Goal: Transaction & Acquisition: Purchase product/service

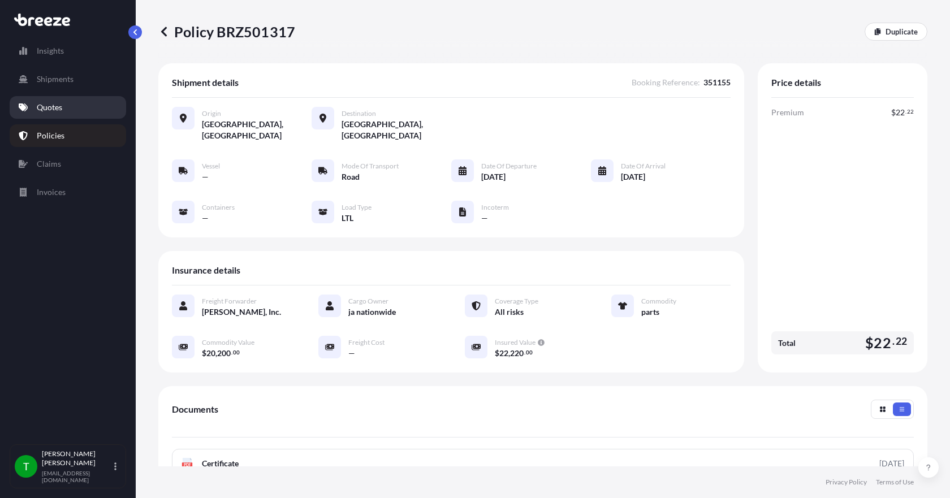
click at [58, 107] on p "Quotes" at bounding box center [49, 107] width 25 height 11
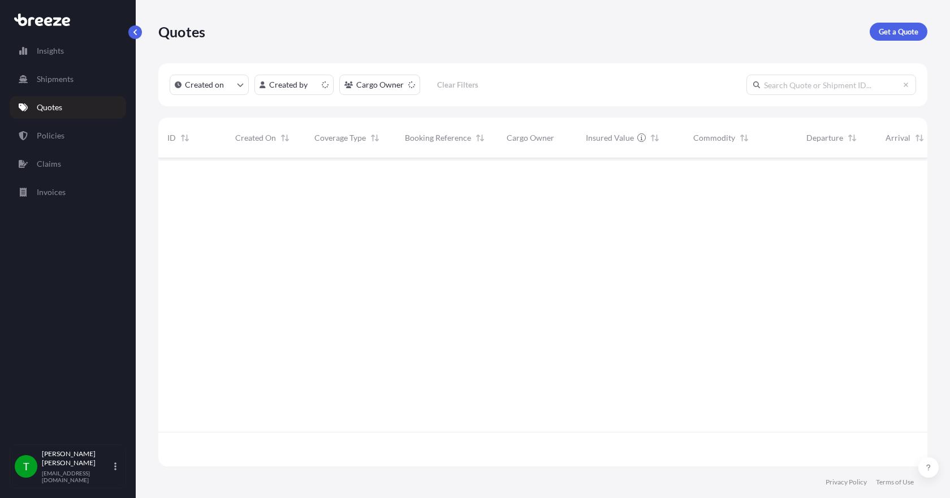
scroll to position [306, 761]
click at [898, 29] on p "Get a Quote" at bounding box center [899, 31] width 40 height 11
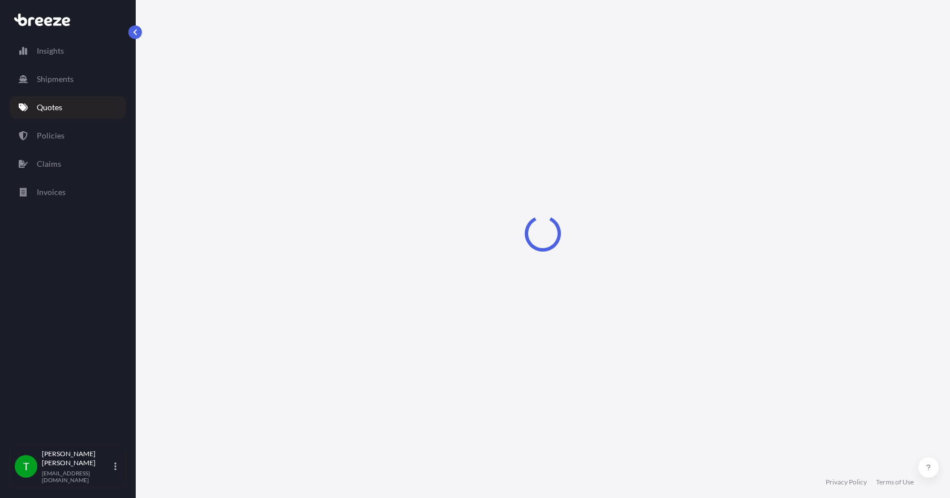
select select "Sea"
select select "1"
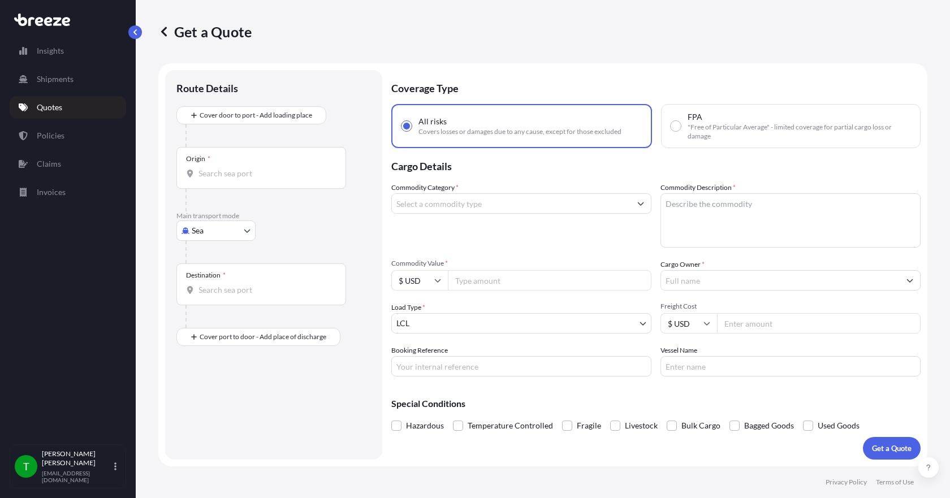
click at [237, 235] on body "Insights Shipments Quotes Policies Claims Invoices T [PERSON_NAME] [EMAIL_ADDRE…" at bounding box center [475, 249] width 950 height 498
click at [209, 303] on span "Road" at bounding box center [207, 300] width 18 height 11
select select "Road"
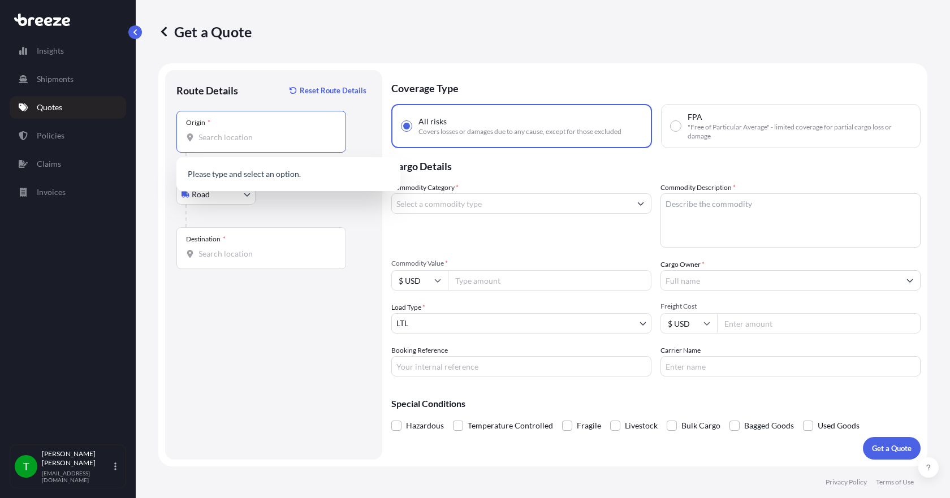
click at [208, 138] on input "Origin *" at bounding box center [266, 137] width 134 height 11
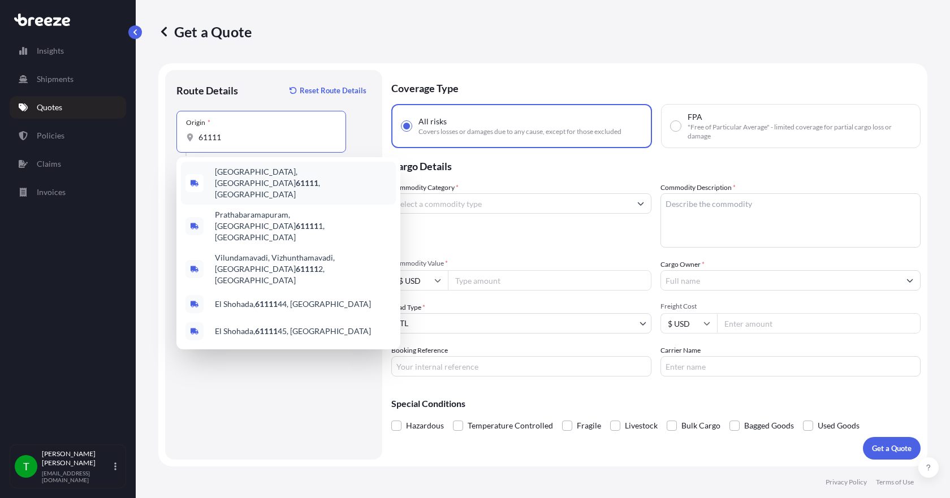
click at [239, 174] on span "[GEOGRAPHIC_DATA] , [GEOGRAPHIC_DATA]" at bounding box center [303, 183] width 177 height 34
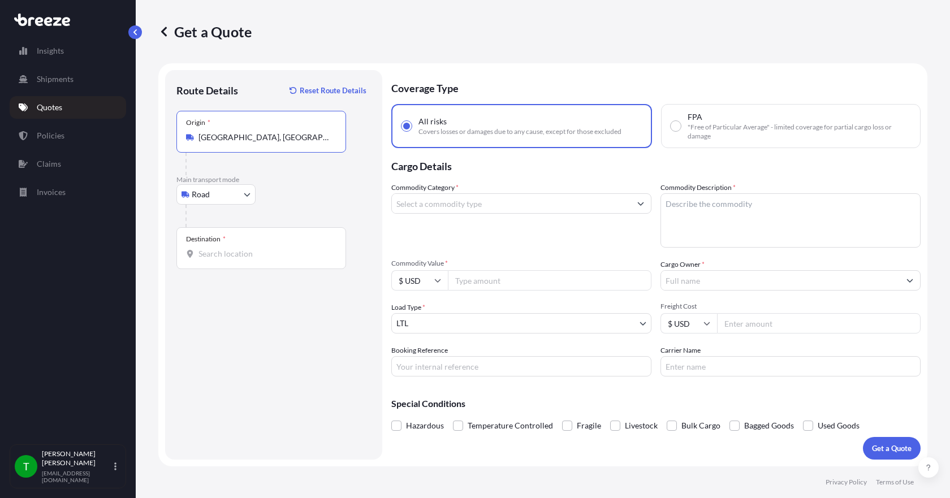
type input "[GEOGRAPHIC_DATA], [GEOGRAPHIC_DATA]"
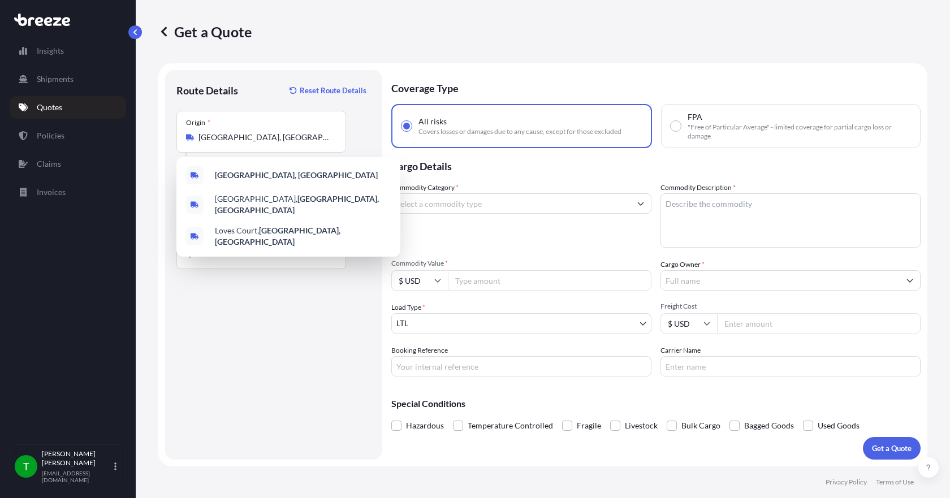
click at [244, 259] on div "Destination *" at bounding box center [262, 248] width 170 height 42
click at [244, 259] on input "Destination *" at bounding box center [266, 253] width 134 height 11
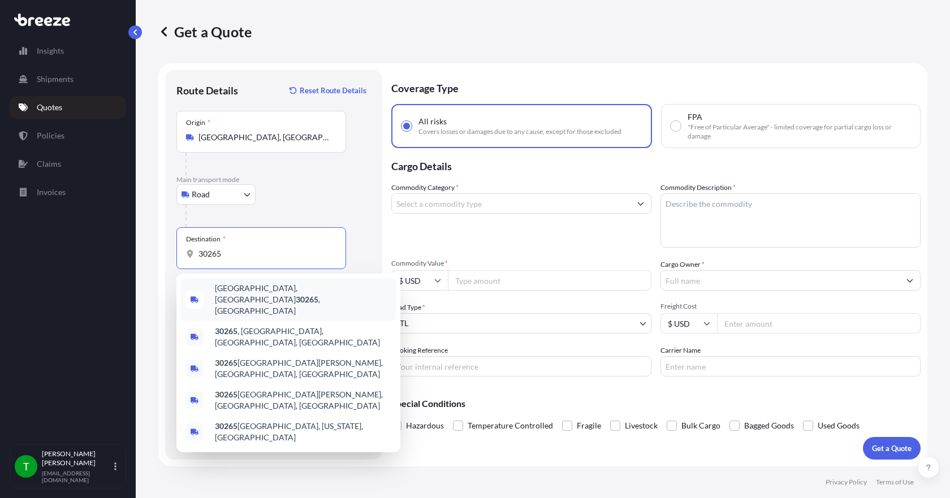
click at [233, 292] on span "[GEOGRAPHIC_DATA] , [GEOGRAPHIC_DATA]" at bounding box center [303, 300] width 177 height 34
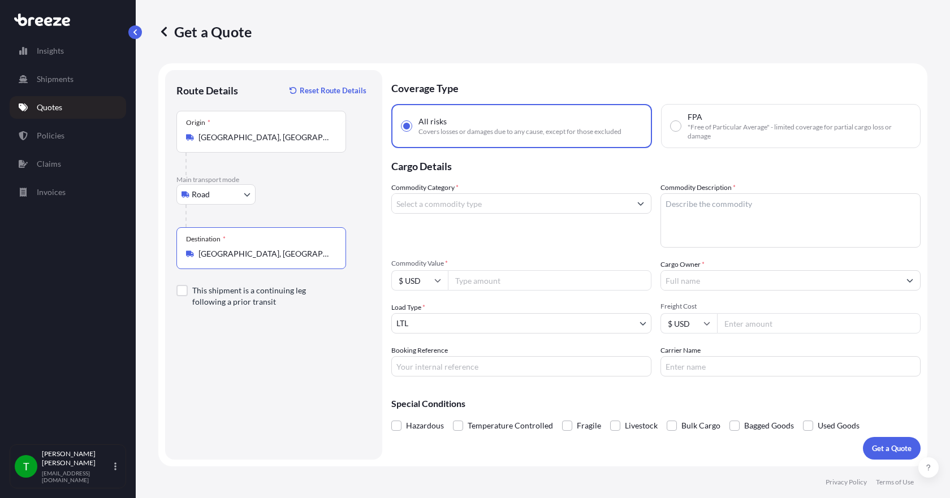
type input "[GEOGRAPHIC_DATA], [GEOGRAPHIC_DATA]"
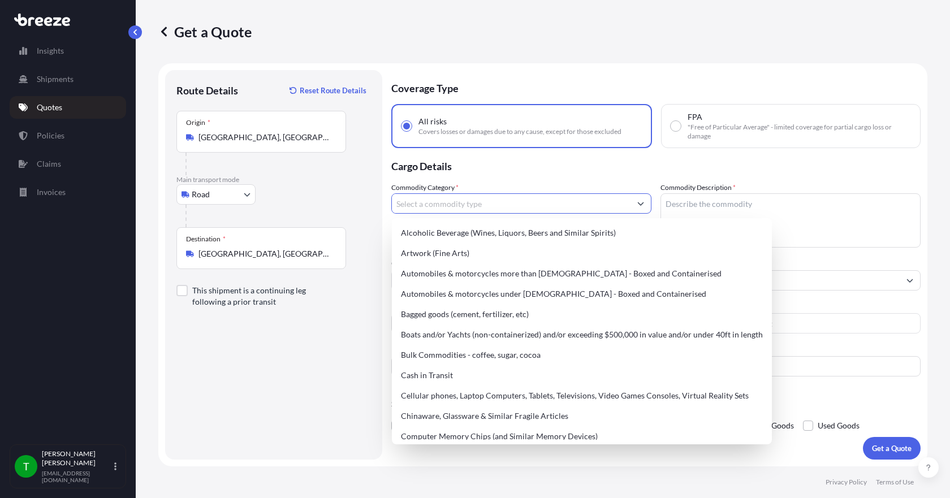
click at [417, 204] on input "Commodity Category *" at bounding box center [511, 203] width 239 height 20
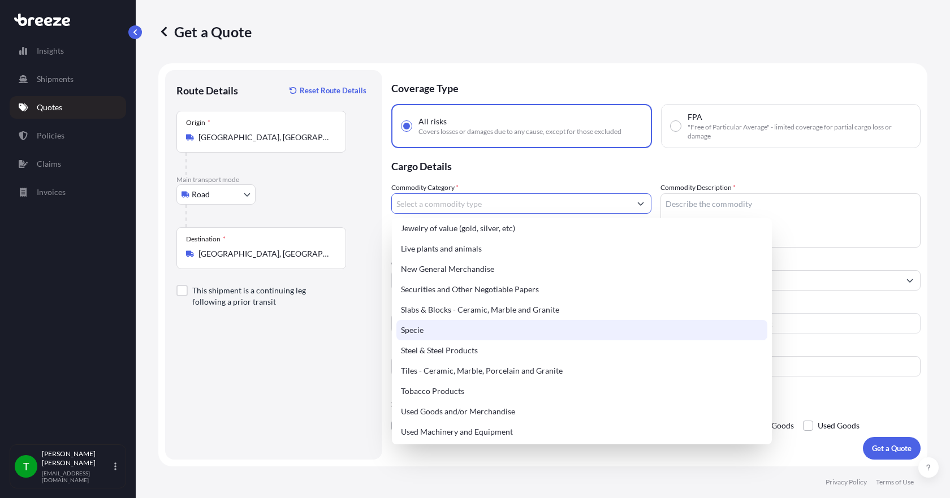
scroll to position [475, 0]
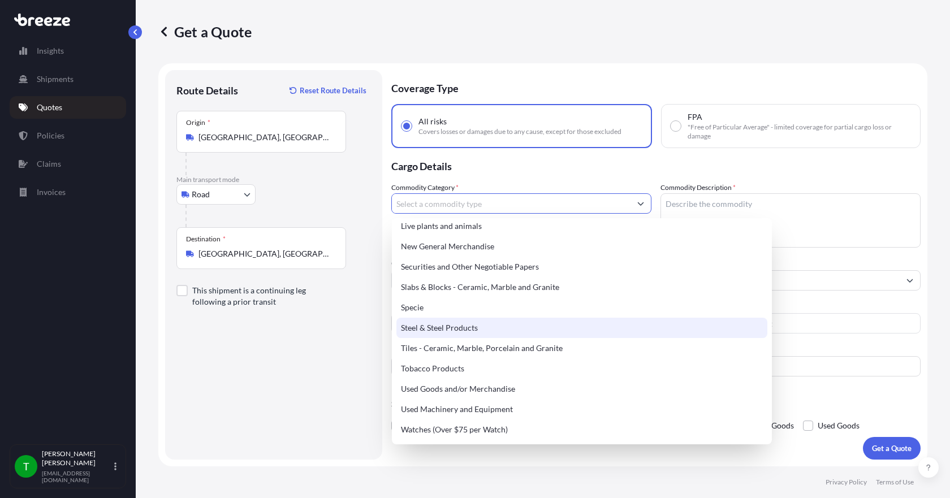
click at [453, 329] on div "Steel & Steel Products" at bounding box center [582, 328] width 371 height 20
type input "Steel & Steel Products"
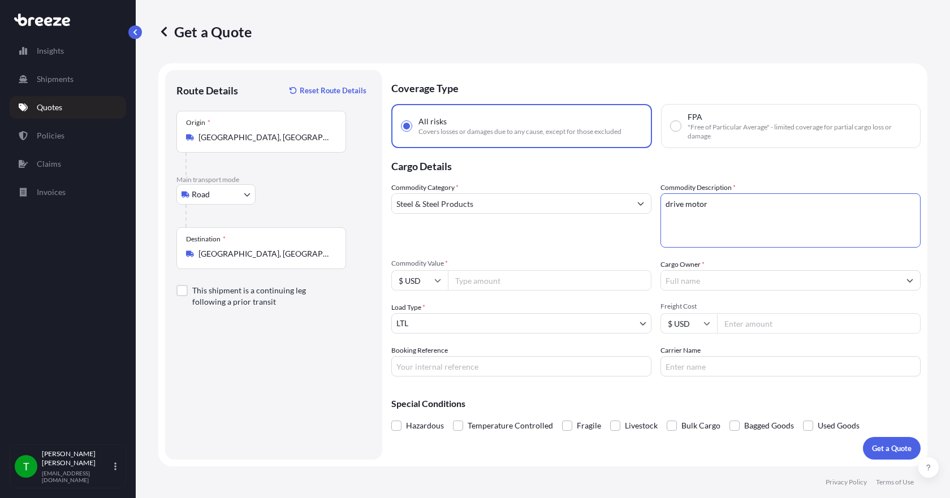
type textarea "drive motor"
type input "3800.00"
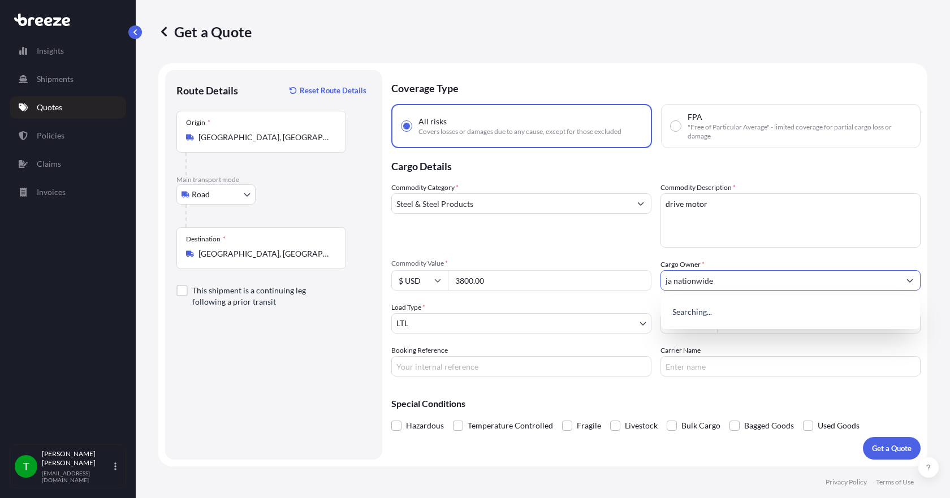
type input "ja nationwide"
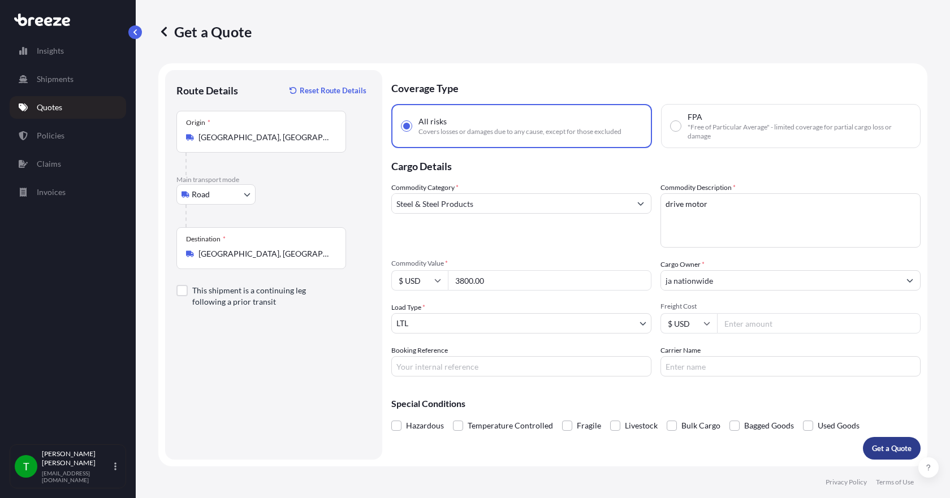
click at [889, 451] on p "Get a Quote" at bounding box center [892, 448] width 40 height 11
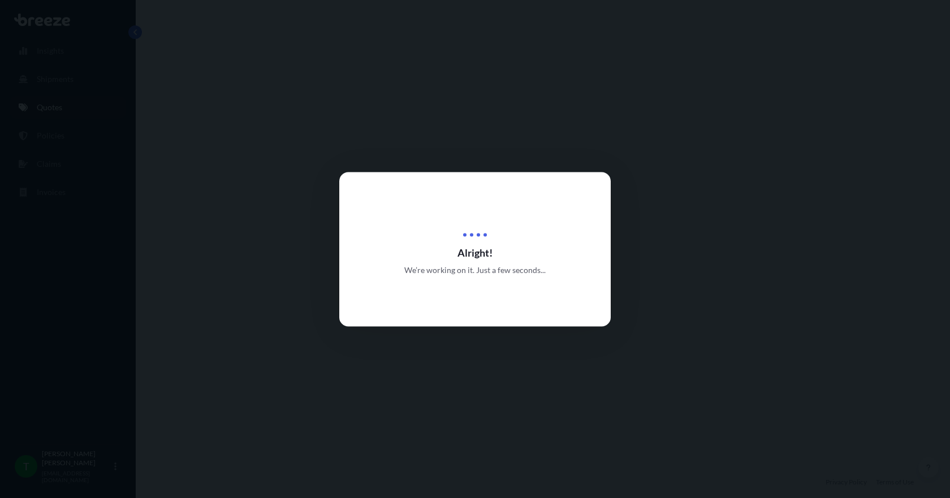
select select "Road"
select select "1"
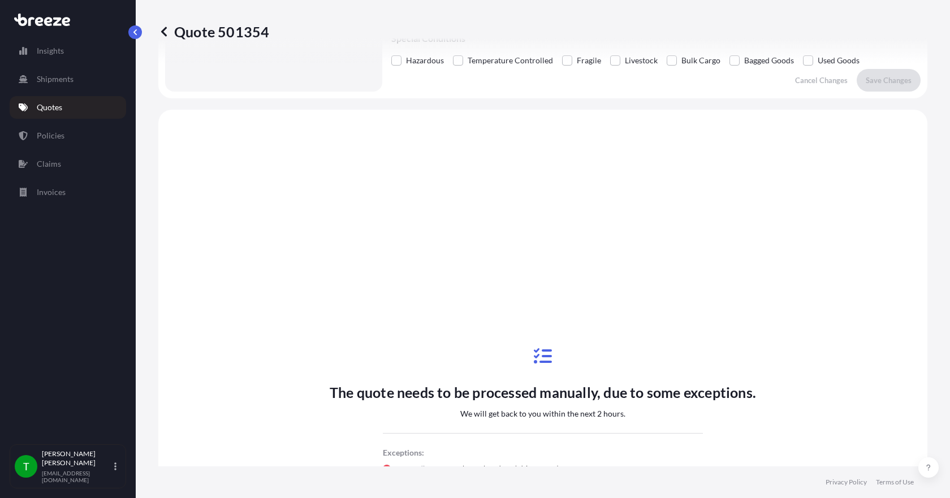
scroll to position [419, 0]
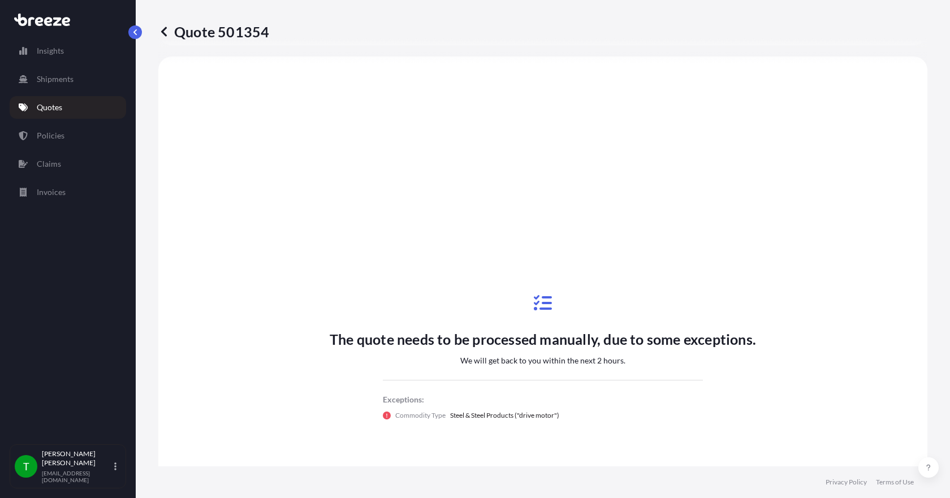
click at [161, 28] on icon at bounding box center [163, 31] width 11 height 11
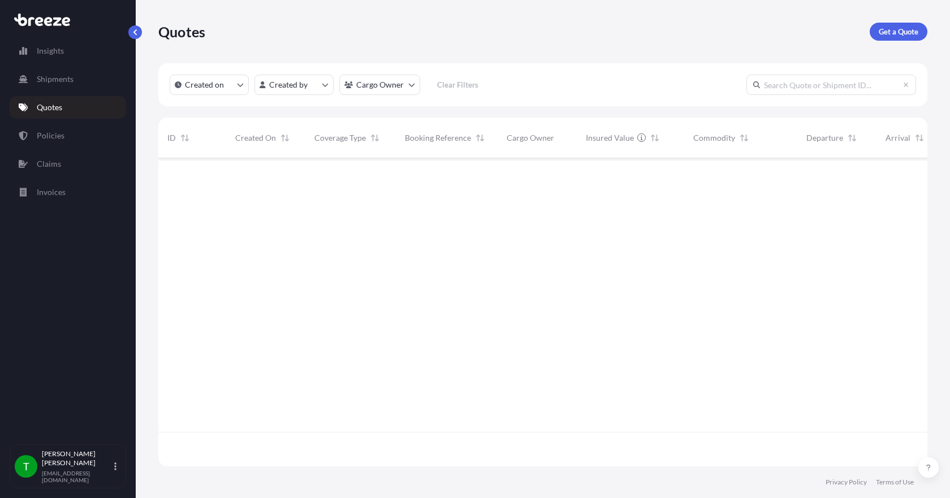
scroll to position [306, 761]
click at [51, 107] on p "Quotes" at bounding box center [49, 107] width 25 height 11
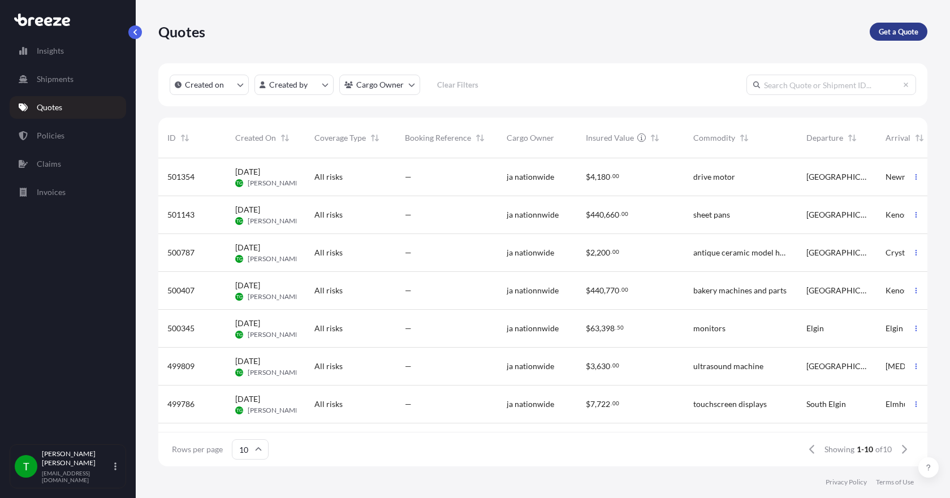
click at [900, 30] on p "Get a Quote" at bounding box center [899, 31] width 40 height 11
select select "Sea"
select select "1"
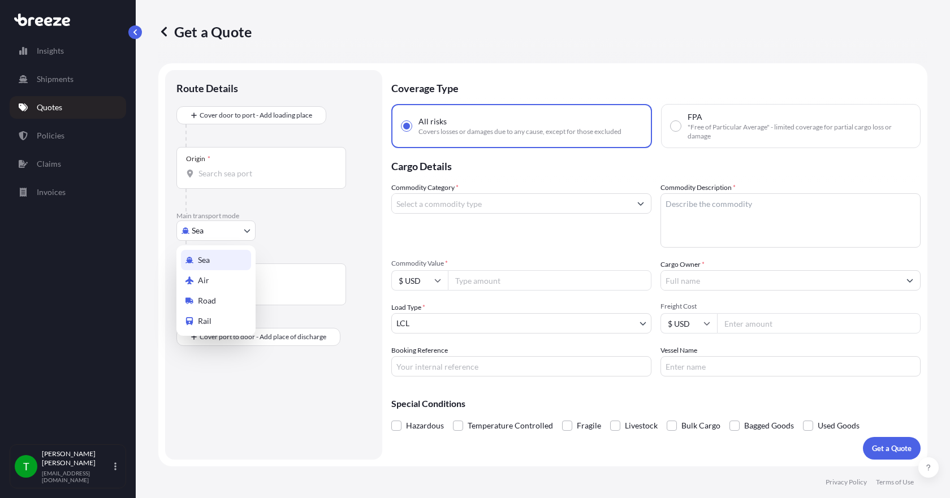
click at [217, 236] on body "Insights Shipments Quotes Policies Claims Invoices T [PERSON_NAME] [EMAIL_ADDRE…" at bounding box center [475, 249] width 950 height 498
click at [205, 302] on span "Road" at bounding box center [207, 300] width 18 height 11
select select "Road"
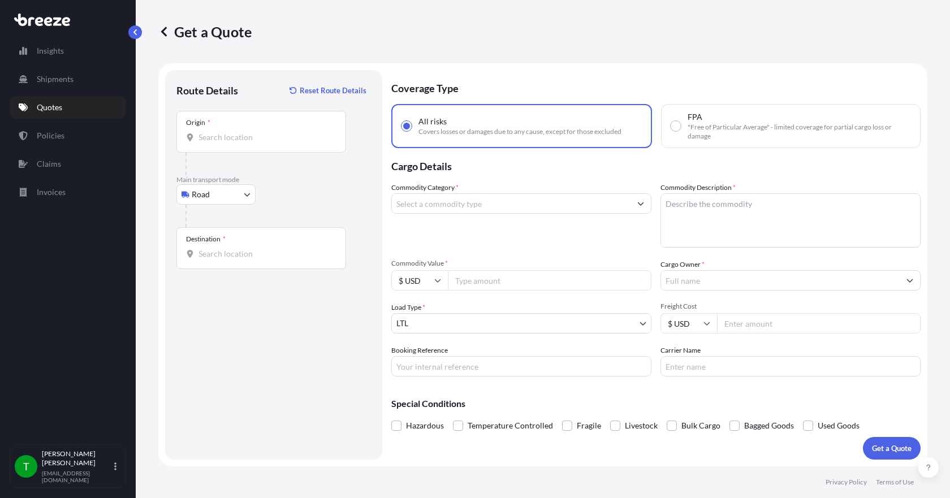
click at [210, 144] on div "Origin *" at bounding box center [262, 132] width 170 height 42
click at [210, 143] on input "Origin *" at bounding box center [266, 137] width 134 height 11
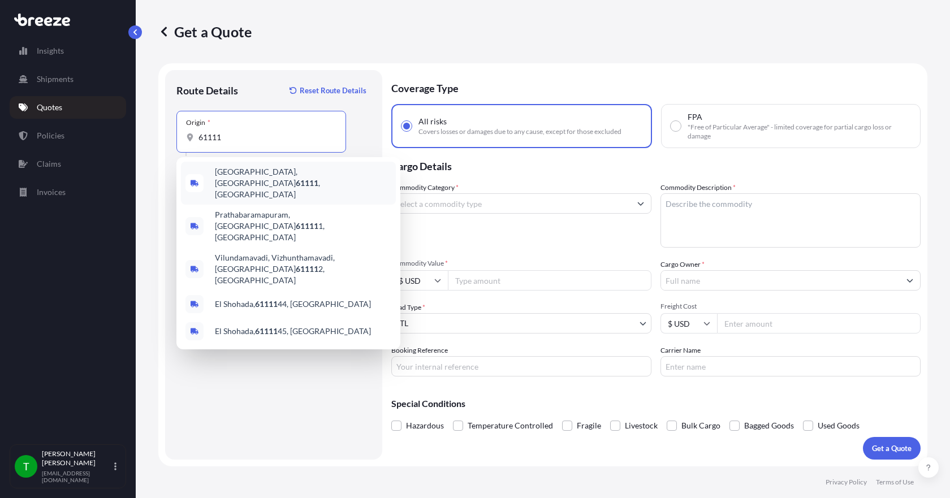
click at [240, 170] on span "[GEOGRAPHIC_DATA] , [GEOGRAPHIC_DATA]" at bounding box center [303, 183] width 177 height 34
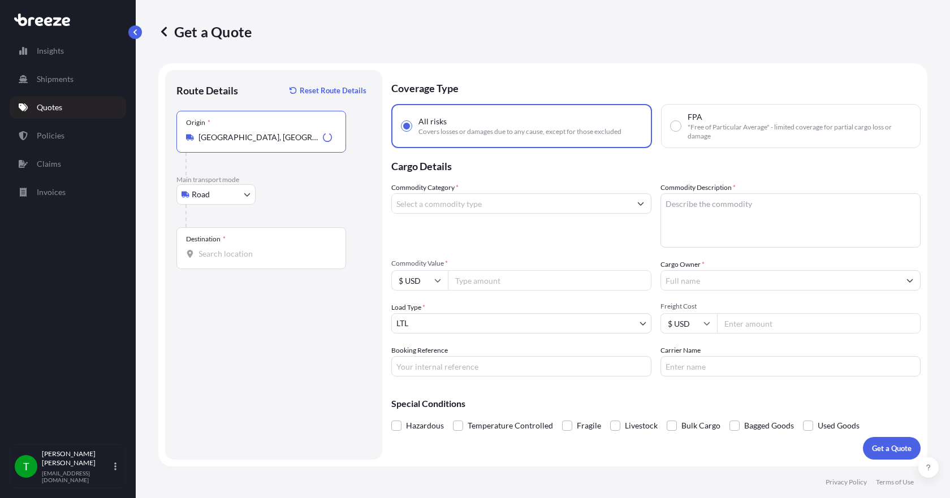
type input "[GEOGRAPHIC_DATA], [GEOGRAPHIC_DATA]"
click at [210, 260] on div "Destination *" at bounding box center [262, 248] width 170 height 42
click at [210, 260] on input "Destination *" at bounding box center [266, 253] width 134 height 11
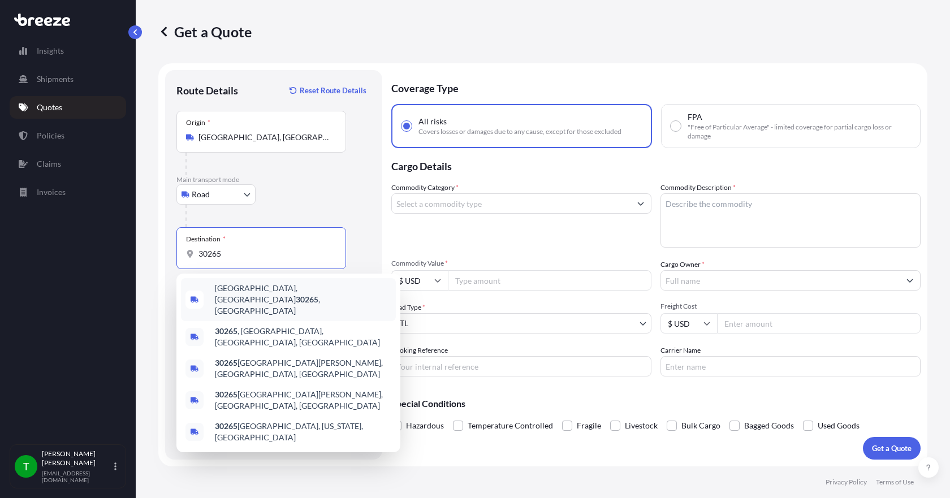
click at [231, 293] on span "[GEOGRAPHIC_DATA] , [GEOGRAPHIC_DATA]" at bounding box center [303, 300] width 177 height 34
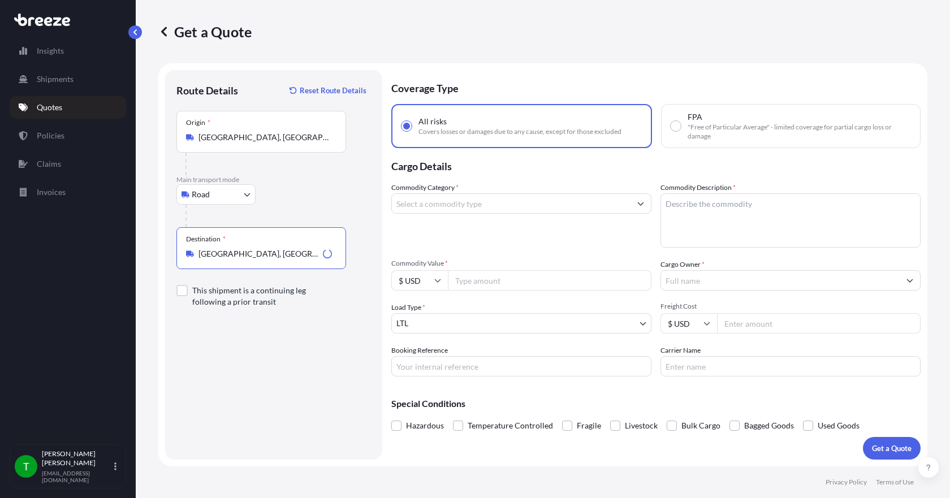
type input "[GEOGRAPHIC_DATA], [GEOGRAPHIC_DATA]"
click at [475, 204] on input "Commodity Category *" at bounding box center [511, 203] width 239 height 20
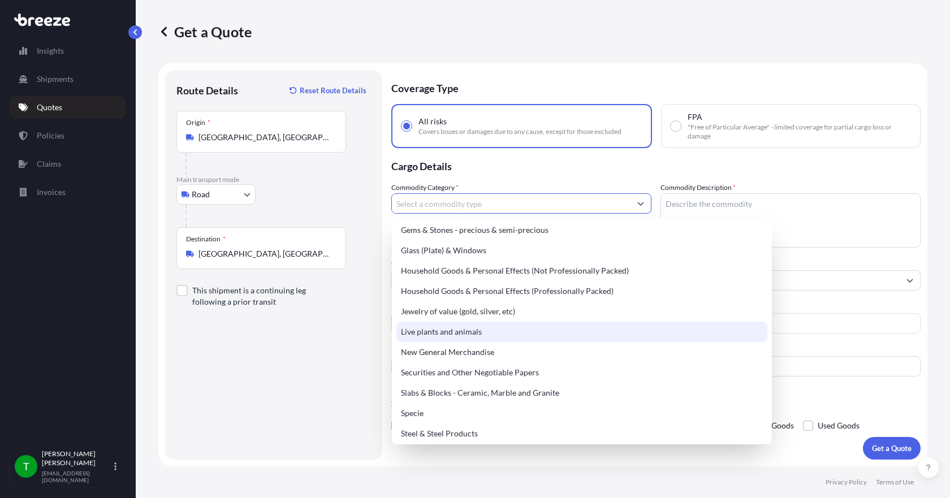
scroll to position [396, 0]
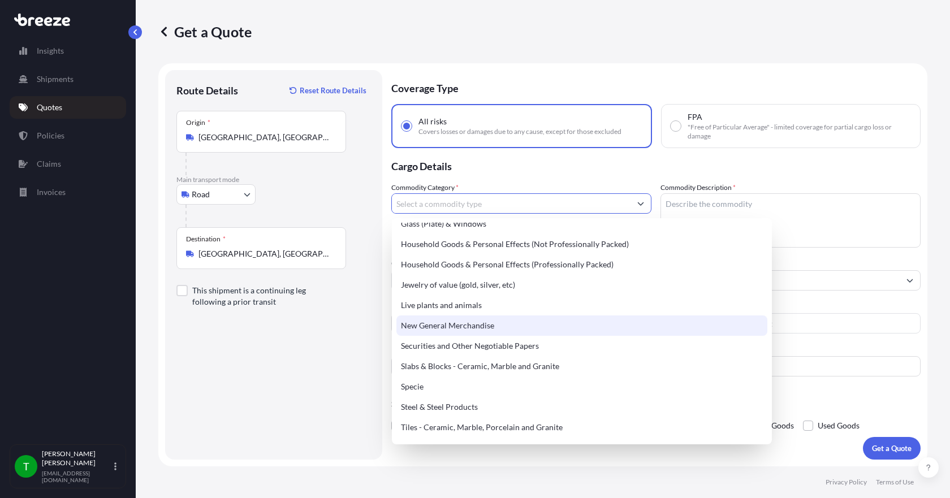
click at [572, 327] on div "New General Merchandise" at bounding box center [582, 326] width 371 height 20
type input "New General Merchandise"
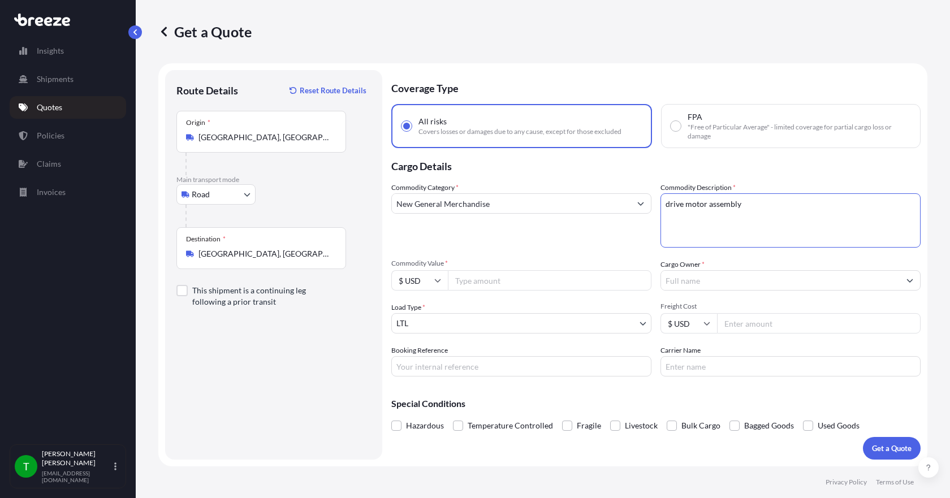
type textarea "drive motor assembly"
type input "3800.00"
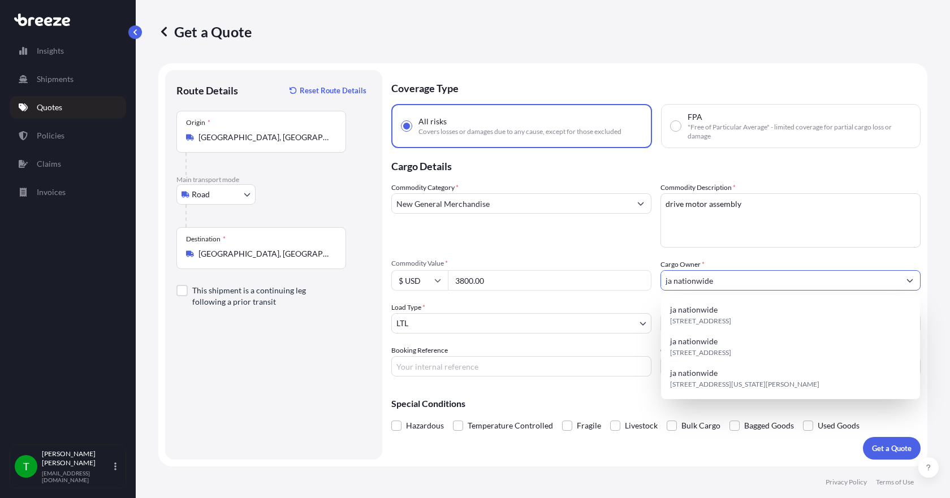
type input "ja nationwide"
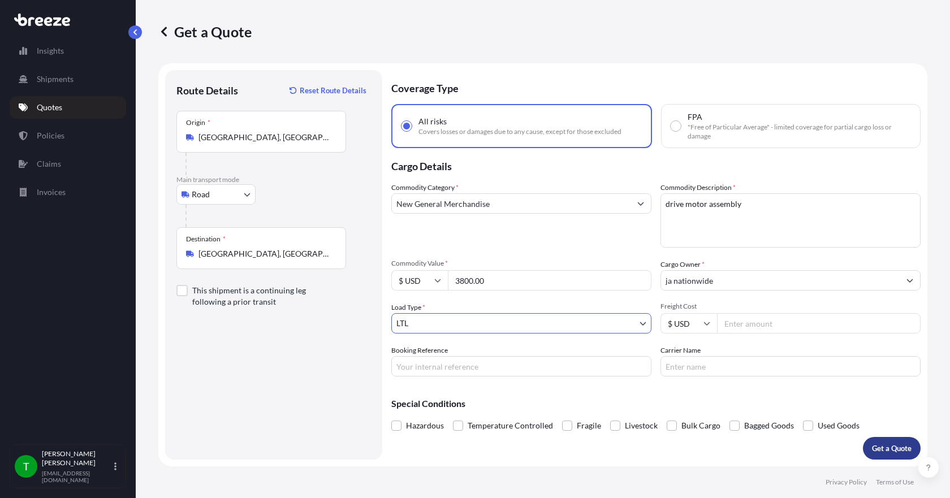
click at [879, 445] on p "Get a Quote" at bounding box center [892, 448] width 40 height 11
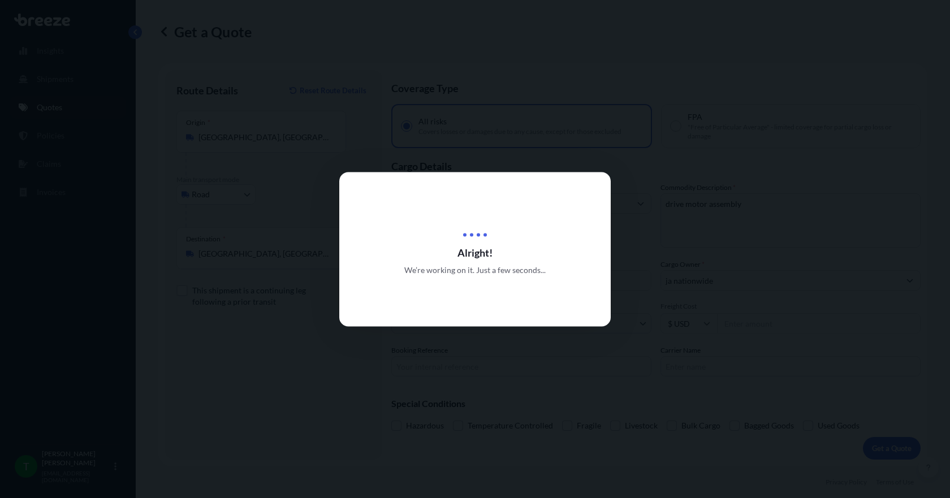
select select "Road"
select select "1"
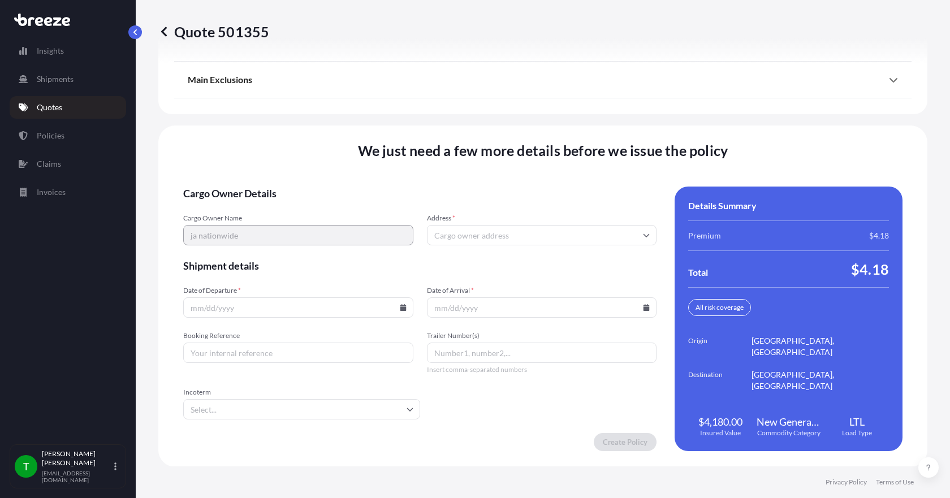
scroll to position [1482, 0]
click at [490, 237] on input "Address *" at bounding box center [542, 235] width 230 height 20
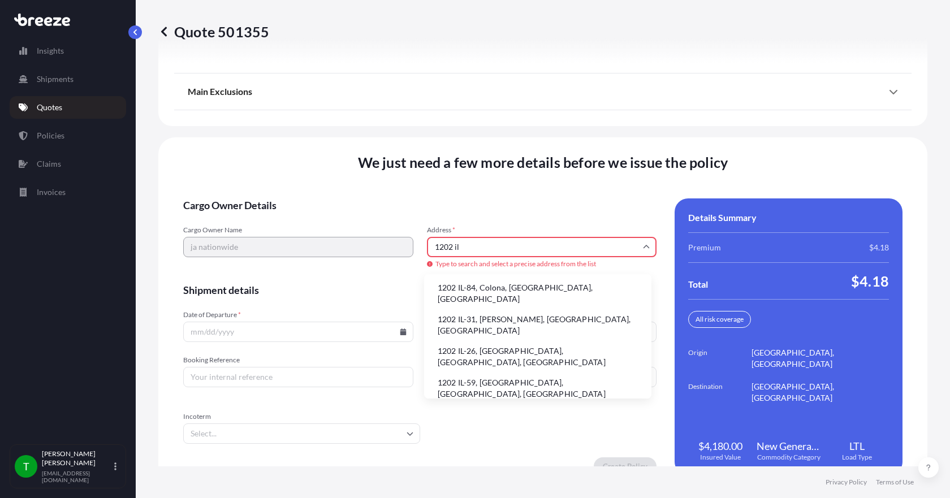
click at [493, 316] on li "1202 IL-31, [PERSON_NAME], [GEOGRAPHIC_DATA], [GEOGRAPHIC_DATA]" at bounding box center [538, 325] width 218 height 29
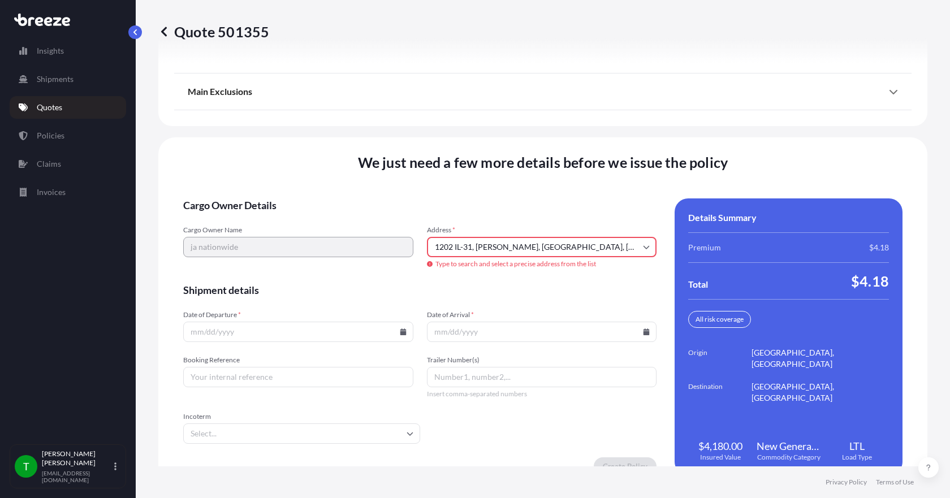
type input "[STREET_ADDRESS][PERSON_NAME]"
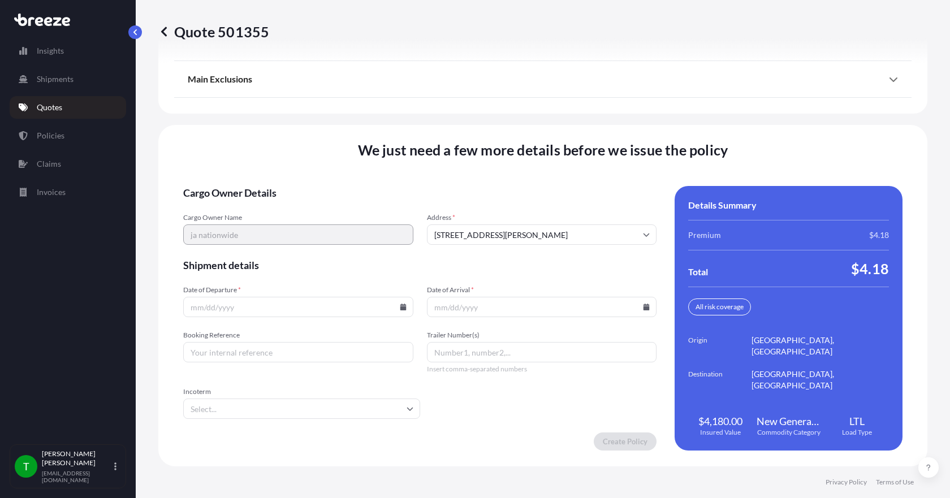
click at [400, 308] on icon at bounding box center [403, 307] width 6 height 7
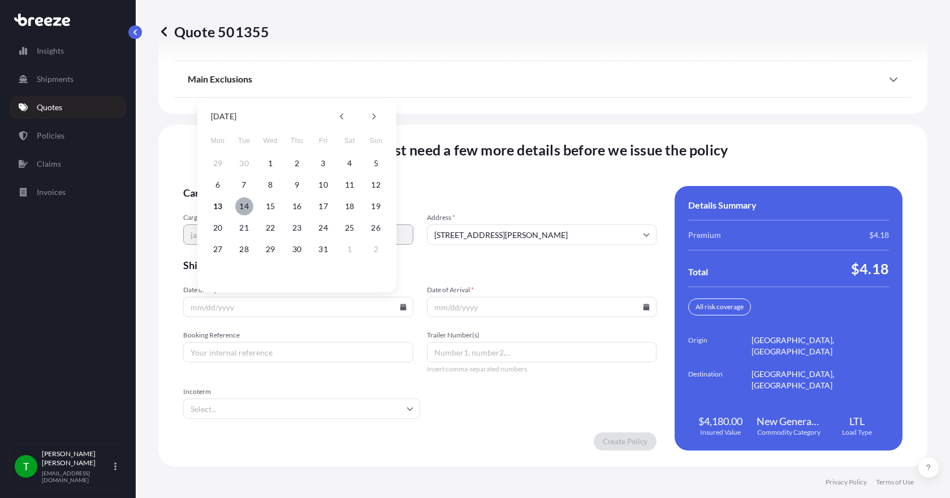
click at [246, 205] on button "14" at bounding box center [244, 206] width 18 height 18
type input "[DATE]"
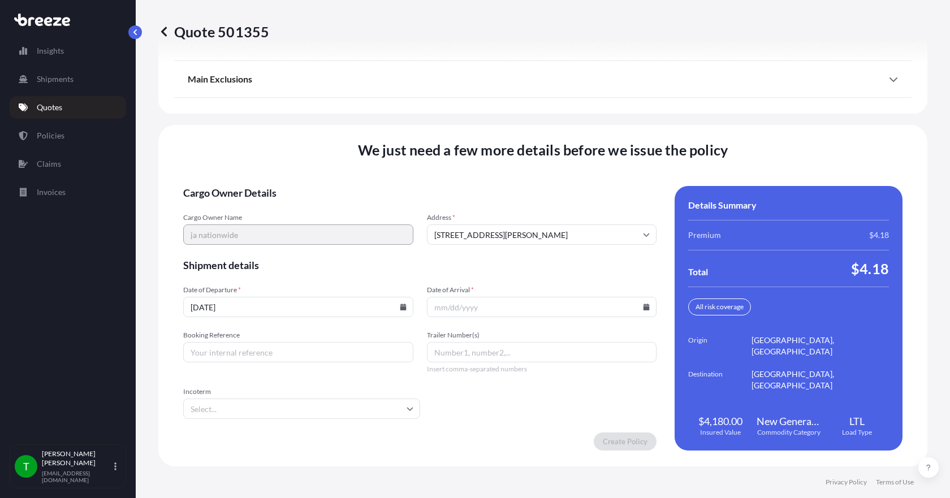
click at [643, 306] on icon at bounding box center [646, 307] width 7 height 7
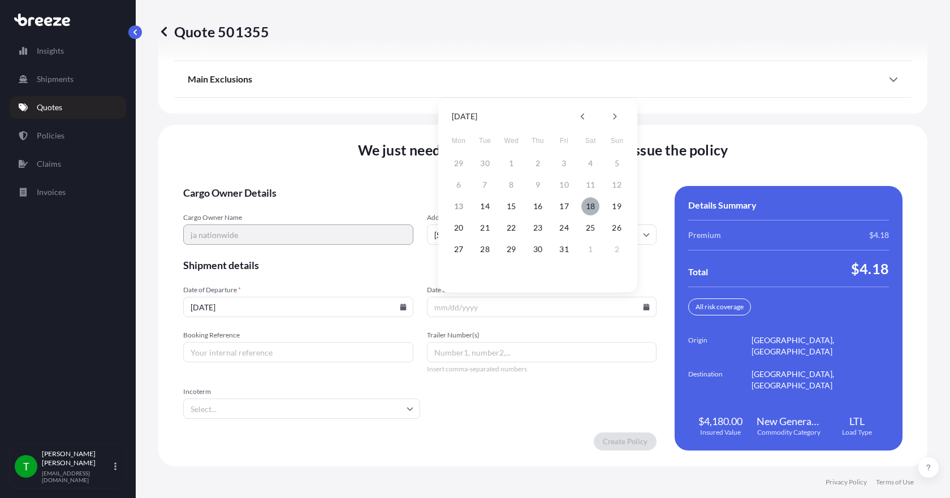
click at [593, 204] on button "18" at bounding box center [591, 206] width 18 height 18
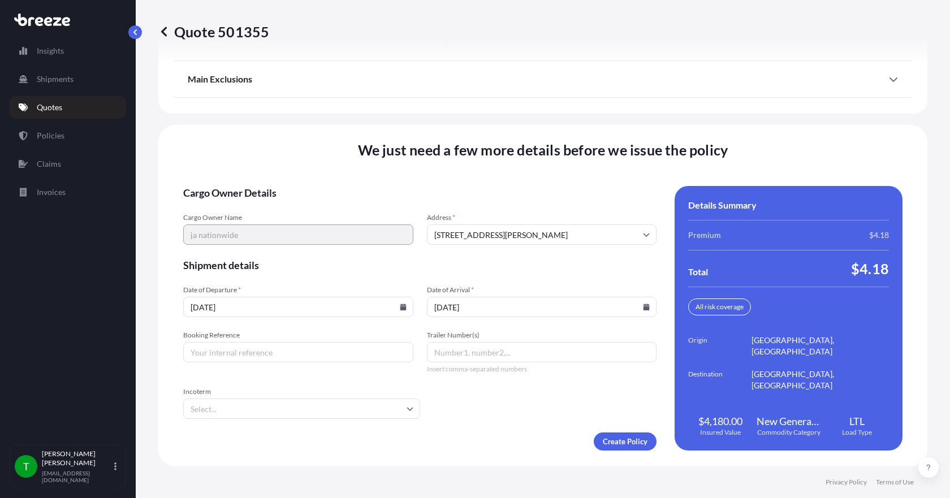
click at [644, 308] on icon at bounding box center [647, 307] width 6 height 7
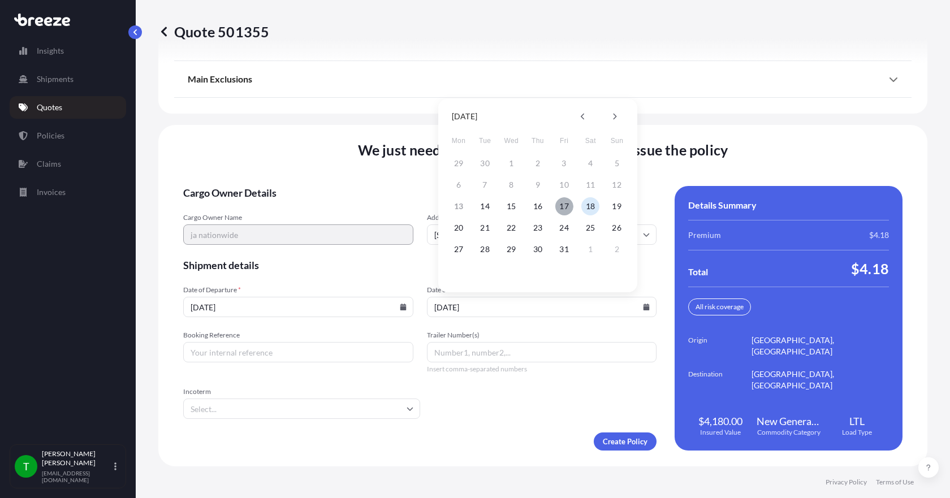
click at [566, 205] on button "17" at bounding box center [565, 206] width 18 height 18
type input "[DATE]"
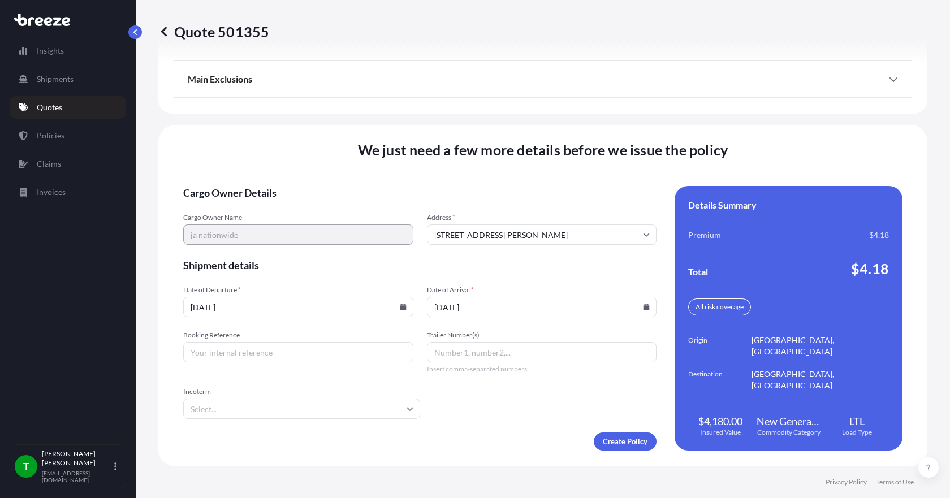
click at [345, 352] on input "Booking Reference" at bounding box center [298, 352] width 230 height 20
type input "351209"
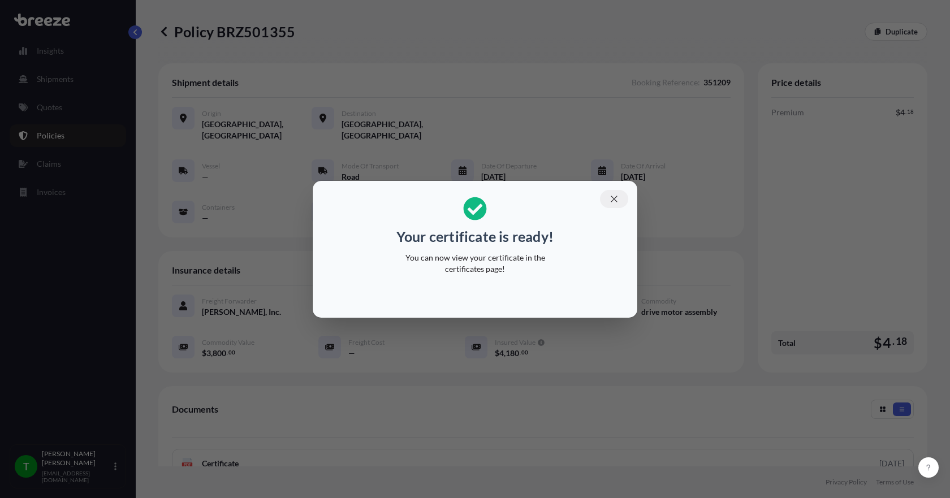
click at [617, 200] on icon "button" at bounding box center [614, 199] width 10 height 10
